Goal: Contribute content: Contribute content

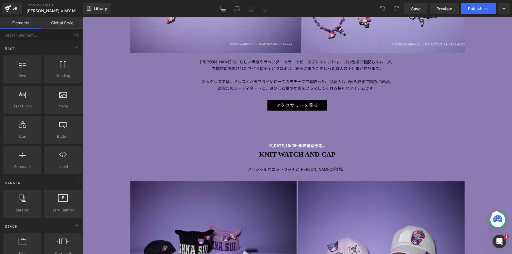
scroll to position [1399, 0]
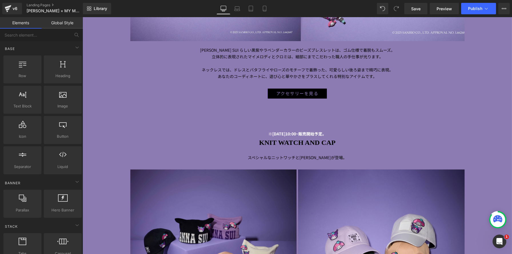
click at [288, 96] on span at bounding box center [288, 93] width 6 height 7
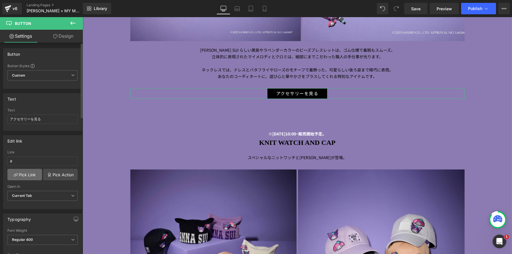
click at [18, 175] on link "Pick Link" at bounding box center [24, 174] width 35 height 11
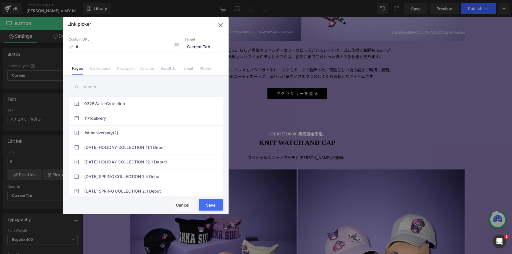
click at [98, 68] on link "Collections" at bounding box center [100, 70] width 20 height 9
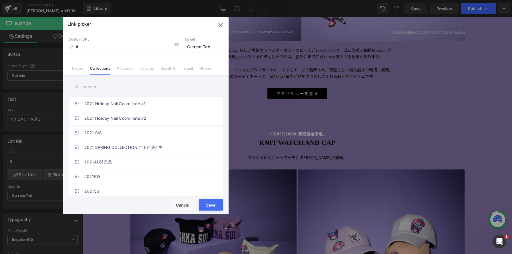
click at [171, 81] on input "text" at bounding box center [146, 87] width 154 height 13
paste input "[PERSON_NAME] × MY MELODY & [PERSON_NAME]"
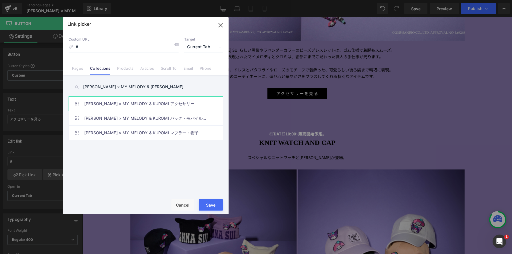
type input "[PERSON_NAME] × MY MELODY & [PERSON_NAME]"
click at [170, 105] on link "[PERSON_NAME] × MY MELODY & KUROMI アクセサリー" at bounding box center [147, 104] width 126 height 14
click at [210, 205] on button "Save" at bounding box center [211, 204] width 24 height 11
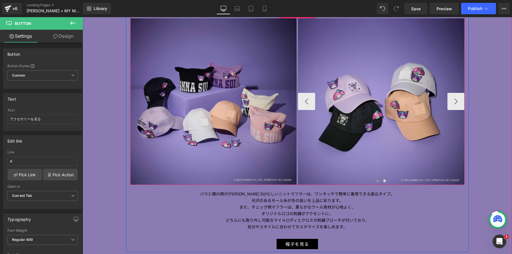
scroll to position [1553, 0]
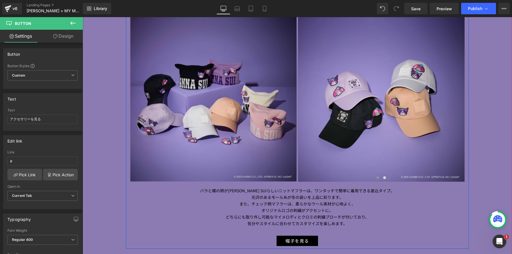
click at [271, 239] on div "帽子を見る" at bounding box center [297, 241] width 334 height 11
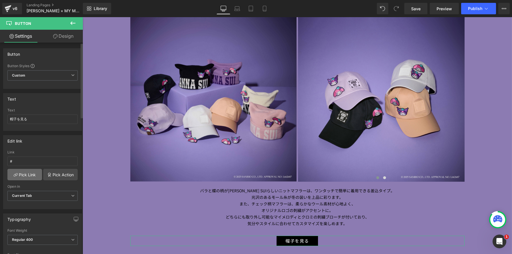
click at [20, 176] on link "Pick Link" at bounding box center [24, 174] width 35 height 11
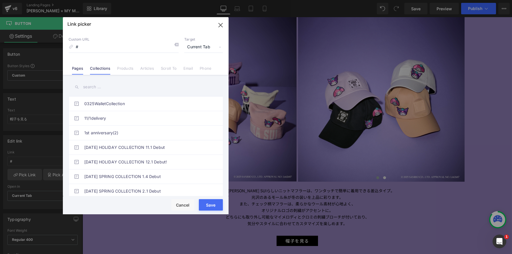
click at [108, 68] on link "Collections" at bounding box center [100, 70] width 20 height 9
click at [111, 87] on input "text" at bounding box center [146, 87] width 154 height 13
paste input "[PERSON_NAME] × MY MELODY & [PERSON_NAME]"
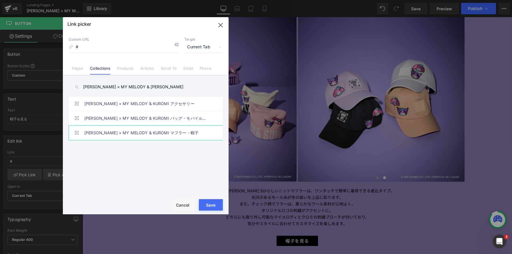
type input "[PERSON_NAME] × MY MELODY & [PERSON_NAME]"
click at [158, 131] on link "[PERSON_NAME] × MY MELODY & KUROMI マフラー・帽子" at bounding box center [147, 133] width 126 height 14
drag, startPoint x: 216, startPoint y: 201, endPoint x: 95, endPoint y: 183, distance: 121.9
click at [216, 201] on button "Save" at bounding box center [211, 204] width 24 height 11
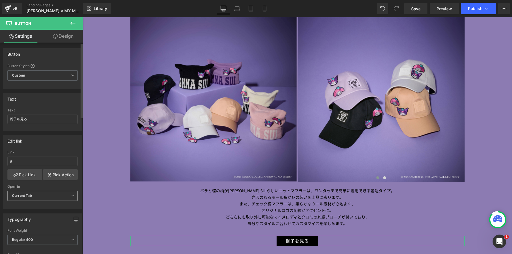
click at [33, 199] on span "Current Tab" at bounding box center [42, 196] width 70 height 10
click at [29, 214] on div "New Tab" at bounding box center [23, 215] width 15 height 4
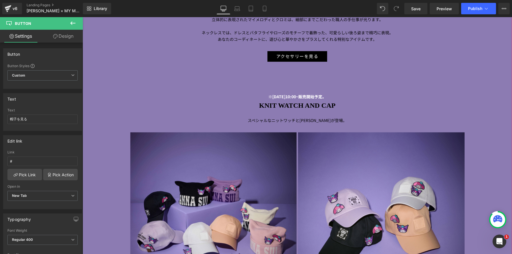
scroll to position [1423, 0]
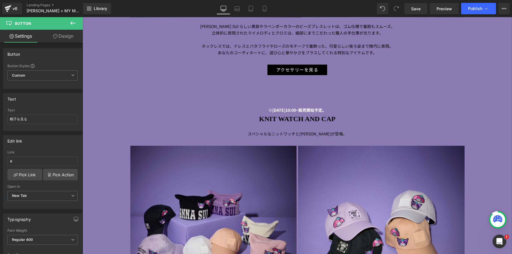
click at [263, 70] on div "アクセサリーを見る" at bounding box center [297, 70] width 334 height 11
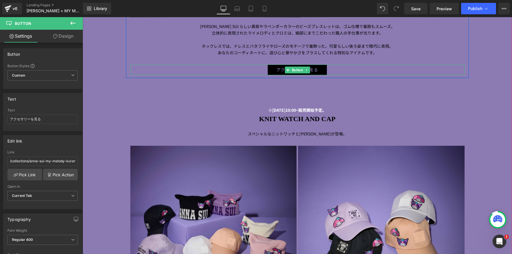
click at [280, 69] on span "アクセサリーを見る" at bounding box center [297, 69] width 42 height 7
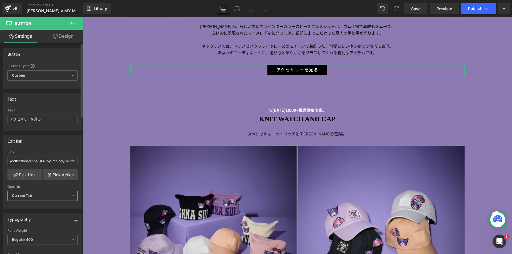
click at [42, 195] on span "Current Tab" at bounding box center [42, 196] width 70 height 10
drag, startPoint x: 37, startPoint y: 215, endPoint x: 73, endPoint y: 181, distance: 49.5
click at [37, 215] on li "New Tab" at bounding box center [41, 214] width 68 height 9
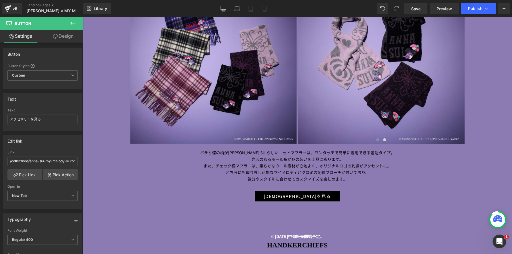
scroll to position [1901, 0]
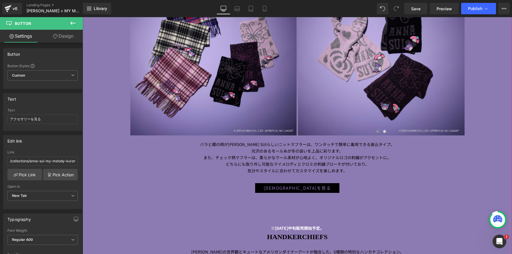
click at [270, 189] on div "[DEMOGRAPHIC_DATA]を見る" at bounding box center [297, 188] width 334 height 11
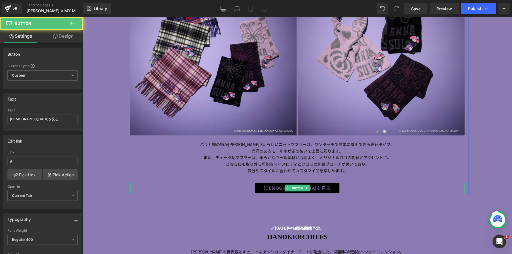
click at [279, 188] on link "[DEMOGRAPHIC_DATA]を見る" at bounding box center [297, 188] width 85 height 11
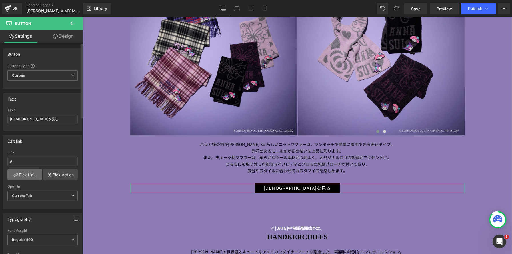
click at [18, 175] on link "Pick Link" at bounding box center [24, 174] width 35 height 11
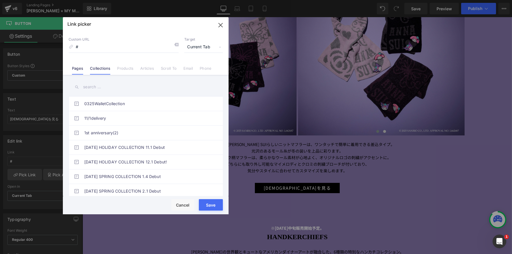
click at [112, 70] on li "Collections" at bounding box center [100, 66] width 27 height 10
click at [110, 84] on input "text" at bounding box center [146, 87] width 154 height 13
paste input "[PERSON_NAME] × MY MELODY & [PERSON_NAME]"
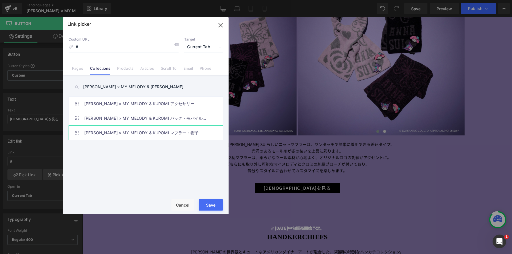
type input "[PERSON_NAME] × MY MELODY & [PERSON_NAME]"
click at [180, 129] on link "[PERSON_NAME] × MY MELODY & KUROMI マフラー・帽子" at bounding box center [147, 133] width 126 height 14
drag, startPoint x: 212, startPoint y: 206, endPoint x: 26, endPoint y: 184, distance: 187.2
click at [212, 206] on button "Save" at bounding box center [211, 204] width 24 height 11
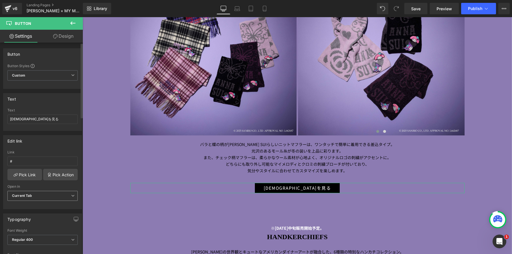
click at [26, 193] on b "Current Tab" at bounding box center [22, 195] width 20 height 4
drag, startPoint x: 25, startPoint y: 213, endPoint x: 26, endPoint y: 202, distance: 10.9
click at [25, 213] on div "New Tab" at bounding box center [23, 215] width 15 height 4
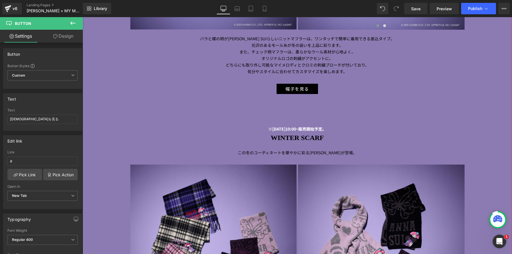
scroll to position [1702, 0]
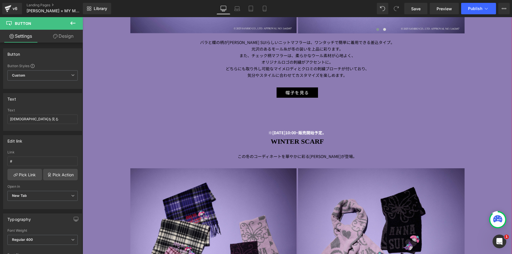
click at [268, 131] on strong "※[DATE]10:00~販売開始予定。" at bounding box center [297, 133] width 58 height 6
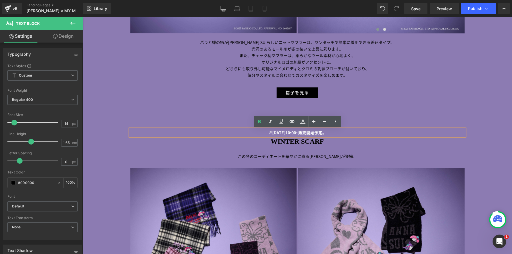
drag, startPoint x: 373, startPoint y: 115, endPoint x: 337, endPoint y: 132, distance: 39.0
click at [373, 115] on div "※[DATE]10:00~販売開始予定。 Text Block WINTER SCARF Heading この冬のコーディネートを華やかに彩る[PERSON_…" at bounding box center [297, 255] width 343 height 281
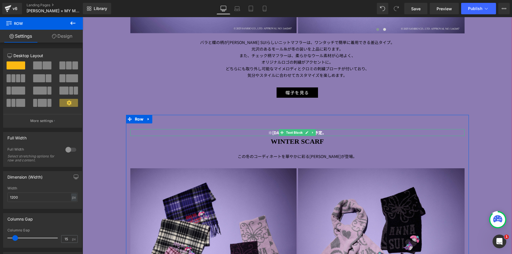
click at [313, 132] on icon at bounding box center [312, 132] width 3 height 3
click at [316, 133] on icon at bounding box center [315, 132] width 3 height 3
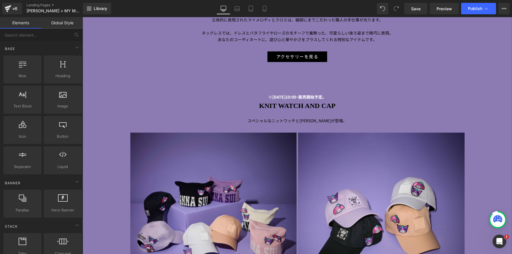
scroll to position [1400, 0]
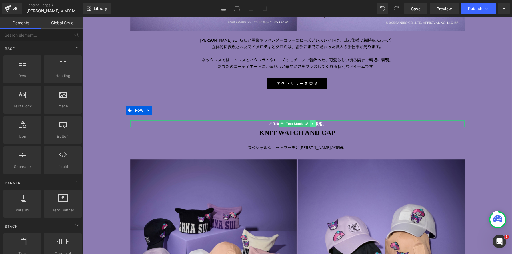
click at [315, 123] on link at bounding box center [313, 123] width 6 height 7
click at [315, 123] on icon at bounding box center [315, 123] width 3 height 3
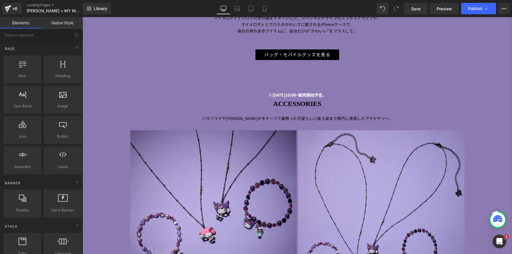
scroll to position [1129, 0]
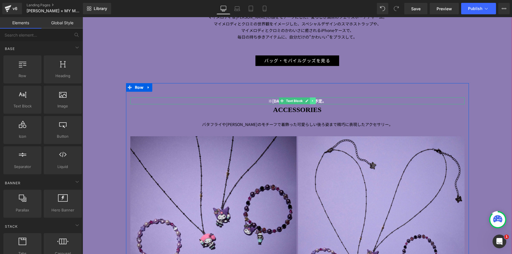
click at [315, 101] on link at bounding box center [313, 100] width 6 height 7
click at [318, 101] on link at bounding box center [316, 100] width 6 height 7
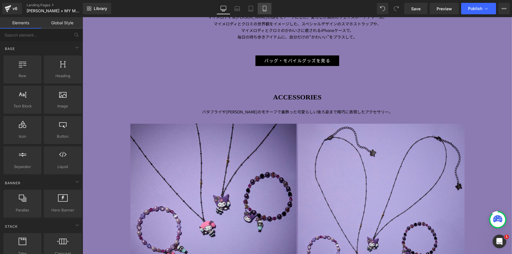
click at [267, 11] on icon at bounding box center [265, 9] width 6 height 6
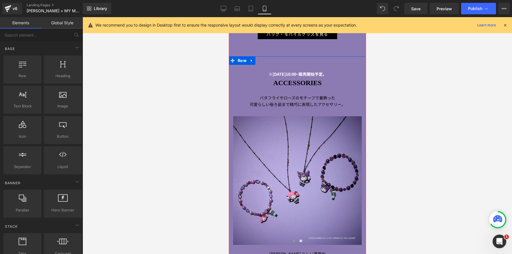
scroll to position [951, 0]
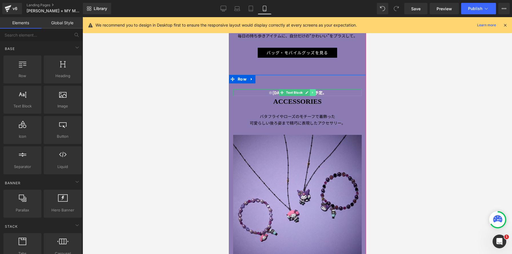
click at [313, 93] on icon at bounding box center [312, 92] width 3 height 3
click at [317, 93] on icon at bounding box center [315, 92] width 3 height 3
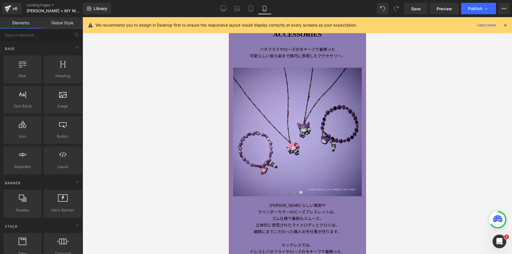
scroll to position [1108, 0]
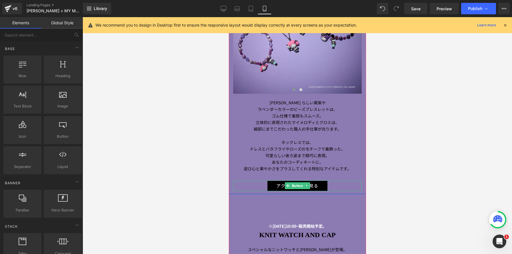
click at [255, 185] on div "アクセサリーを見る" at bounding box center [297, 186] width 129 height 11
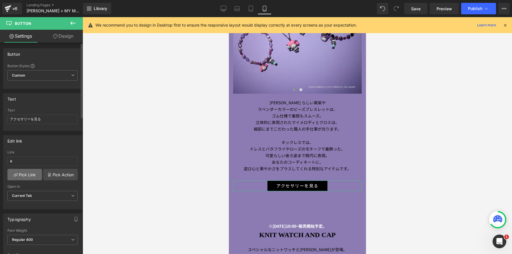
click at [25, 175] on link "Pick Link" at bounding box center [24, 174] width 35 height 11
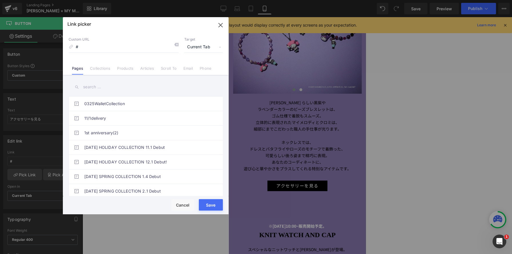
click at [102, 70] on link "Collections" at bounding box center [100, 70] width 20 height 9
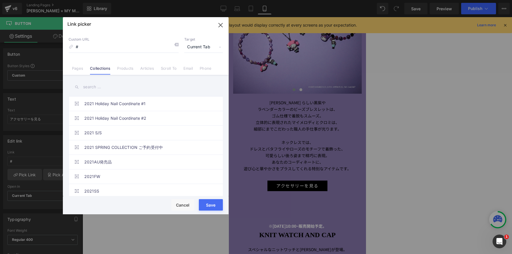
click at [101, 85] on input "text" at bounding box center [146, 87] width 154 height 13
paste input "[PERSON_NAME] × MY MELODY & [PERSON_NAME]"
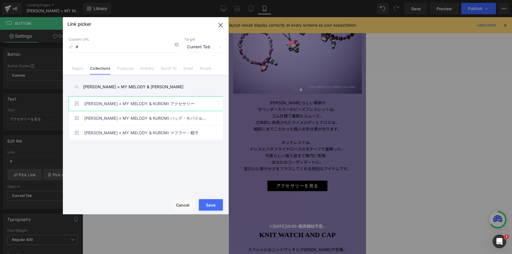
type input "[PERSON_NAME] × MY MELODY & [PERSON_NAME]"
click at [179, 103] on link "[PERSON_NAME] × MY MELODY & KUROMI アクセサリー" at bounding box center [147, 104] width 126 height 14
click at [196, 46] on span "Current Tab" at bounding box center [203, 47] width 39 height 11
drag, startPoint x: 197, startPoint y: 67, endPoint x: 206, endPoint y: 85, distance: 19.2
click at [197, 67] on li "New Tab" at bounding box center [203, 68] width 44 height 10
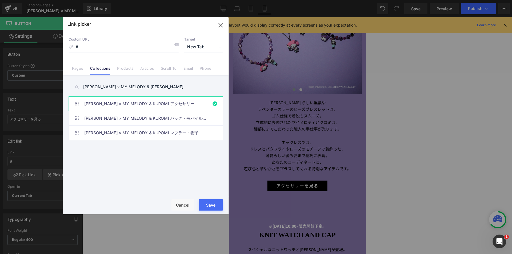
click at [209, 201] on button "Save" at bounding box center [211, 204] width 24 height 11
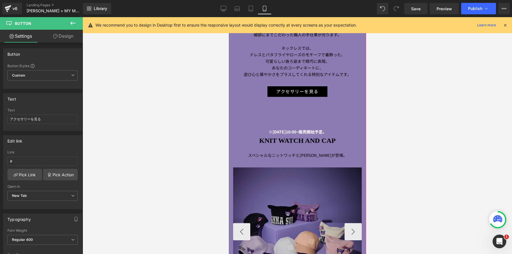
scroll to position [1213, 0]
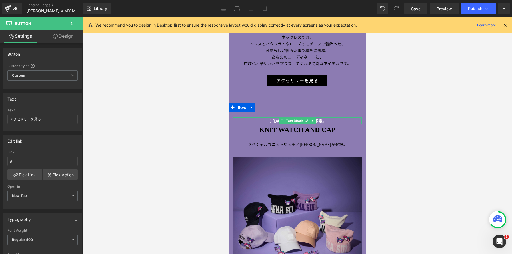
click at [314, 120] on link at bounding box center [313, 120] width 6 height 7
click at [316, 121] on icon at bounding box center [315, 120] width 3 height 3
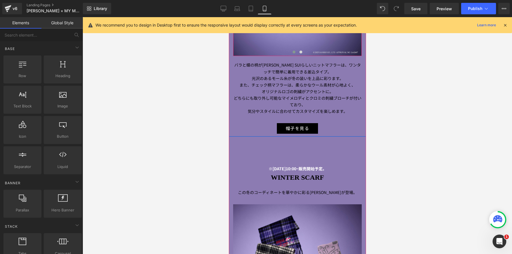
scroll to position [1465, 0]
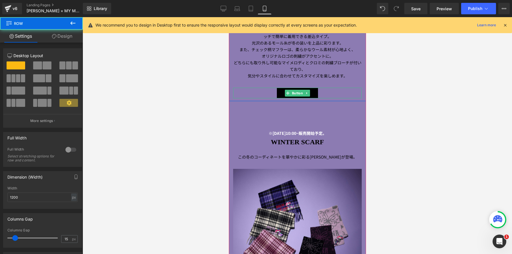
click at [261, 95] on div "帽子を見る" at bounding box center [297, 93] width 129 height 11
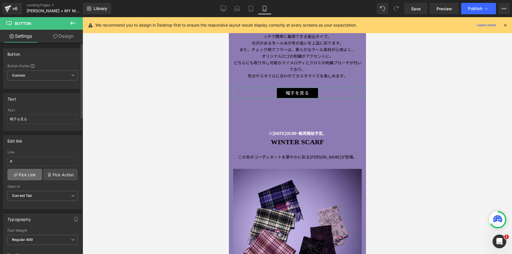
click at [23, 175] on link "Pick Link" at bounding box center [24, 174] width 35 height 11
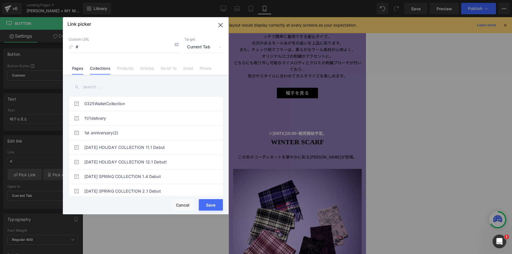
click at [108, 71] on link "Collections" at bounding box center [100, 70] width 20 height 9
click at [115, 85] on input "text" at bounding box center [146, 87] width 154 height 13
paste input "[PERSON_NAME] × MY MELODY & [PERSON_NAME]"
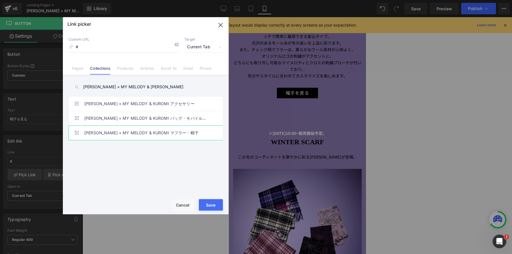
type input "[PERSON_NAME] × MY MELODY & [PERSON_NAME]"
click at [165, 135] on link "[PERSON_NAME] × MY MELODY & KUROMI マフラー・帽子" at bounding box center [147, 133] width 126 height 14
click at [204, 46] on span "Current Tab" at bounding box center [203, 47] width 39 height 11
click at [190, 69] on li "New Tab" at bounding box center [203, 68] width 44 height 10
click at [205, 202] on button "Save" at bounding box center [211, 204] width 24 height 11
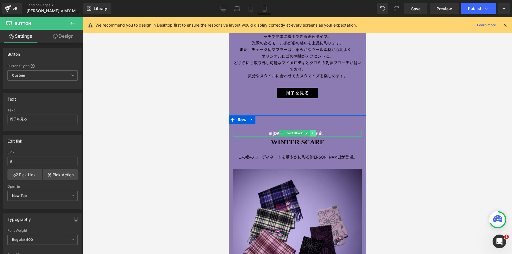
click at [314, 133] on icon at bounding box center [312, 132] width 3 height 3
click at [315, 133] on icon at bounding box center [315, 132] width 3 height 3
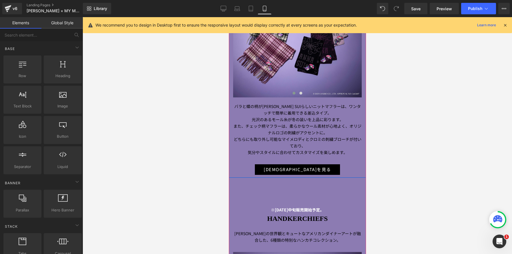
scroll to position [1663, 0]
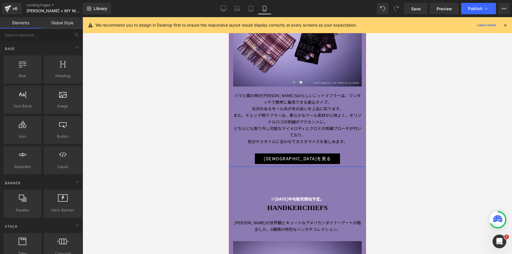
click at [256, 156] on div "[DEMOGRAPHIC_DATA]を見る" at bounding box center [297, 158] width 129 height 11
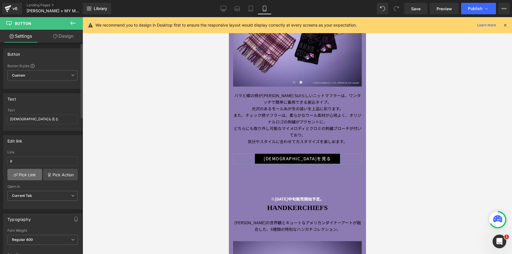
click at [26, 175] on link "Pick Link" at bounding box center [24, 174] width 35 height 11
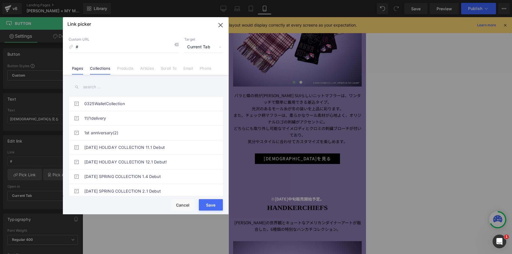
click at [102, 72] on link "Collections" at bounding box center [100, 70] width 20 height 9
click at [104, 85] on input "text" at bounding box center [146, 87] width 154 height 13
paste input "[PERSON_NAME] × MY MELODY & [PERSON_NAME]"
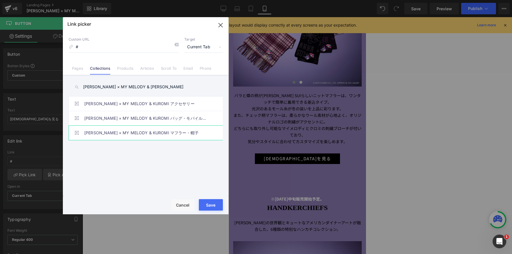
type input "[PERSON_NAME] × MY MELODY & [PERSON_NAME]"
click at [171, 133] on link "[PERSON_NAME] × MY MELODY & KUROMI マフラー・帽子" at bounding box center [147, 133] width 126 height 14
click at [209, 44] on span "Current Tab" at bounding box center [203, 47] width 39 height 11
click at [199, 68] on li "New Tab" at bounding box center [203, 68] width 44 height 10
click at [216, 208] on button "Save" at bounding box center [211, 204] width 24 height 11
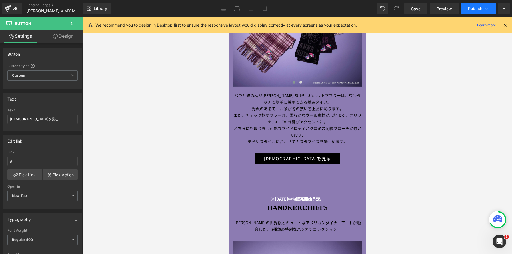
click at [480, 9] on span "Publish" at bounding box center [475, 8] width 14 height 5
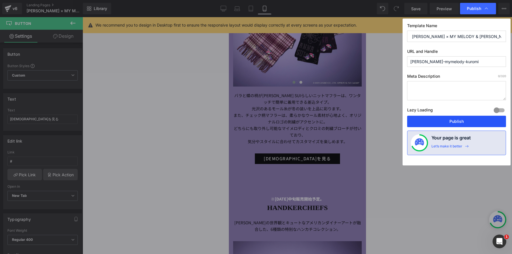
click at [468, 121] on button "Publish" at bounding box center [456, 121] width 99 height 11
